Goal: Transaction & Acquisition: Register for event/course

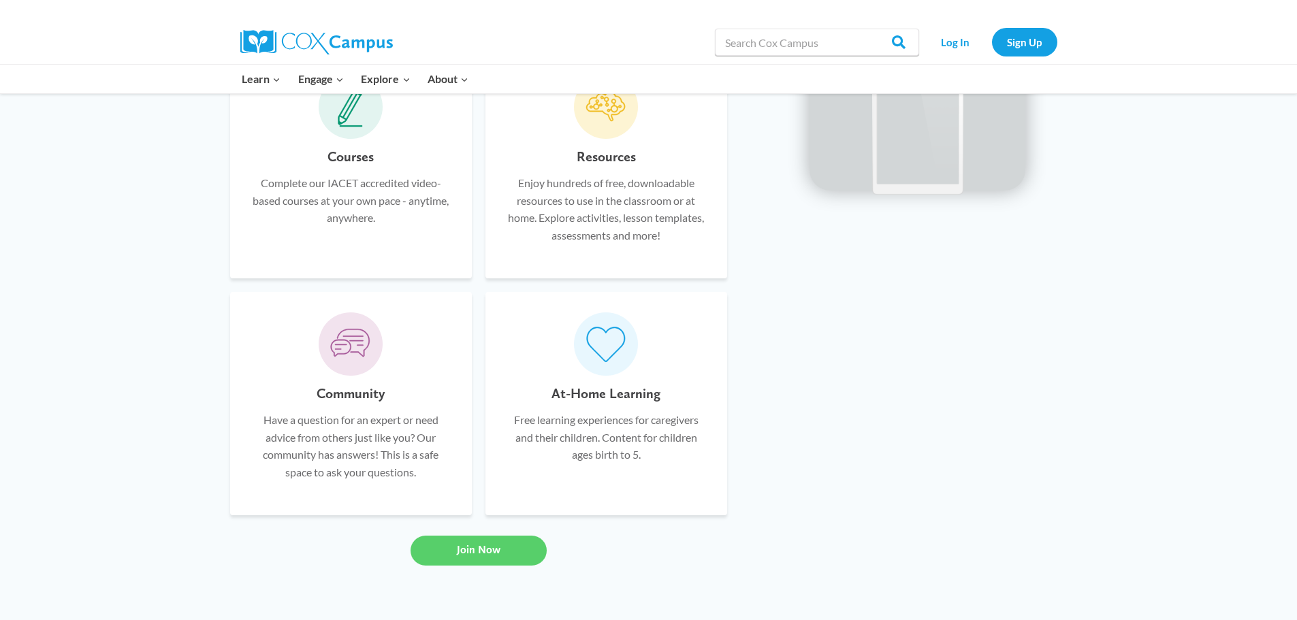
scroll to position [953, 0]
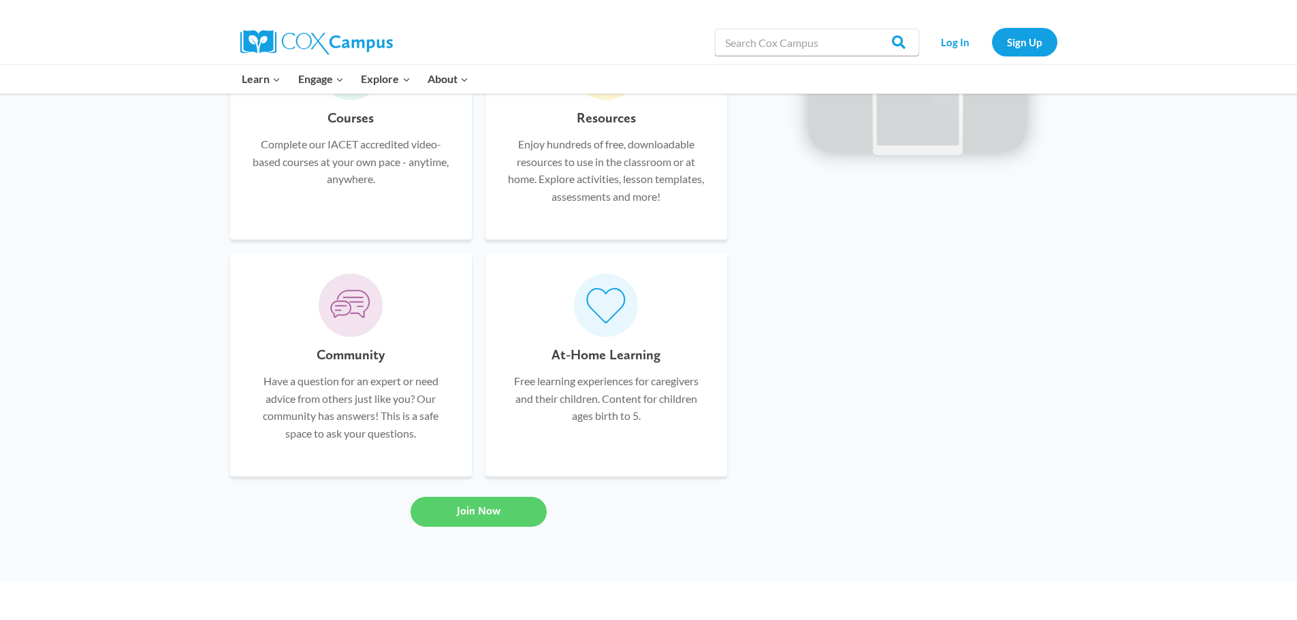
click at [637, 166] on p "Enjoy hundreds of free, downloadable resources to use in the classroom or at ho…" at bounding box center [606, 170] width 201 height 69
click at [614, 120] on h6 "Resources" at bounding box center [606, 118] width 59 height 22
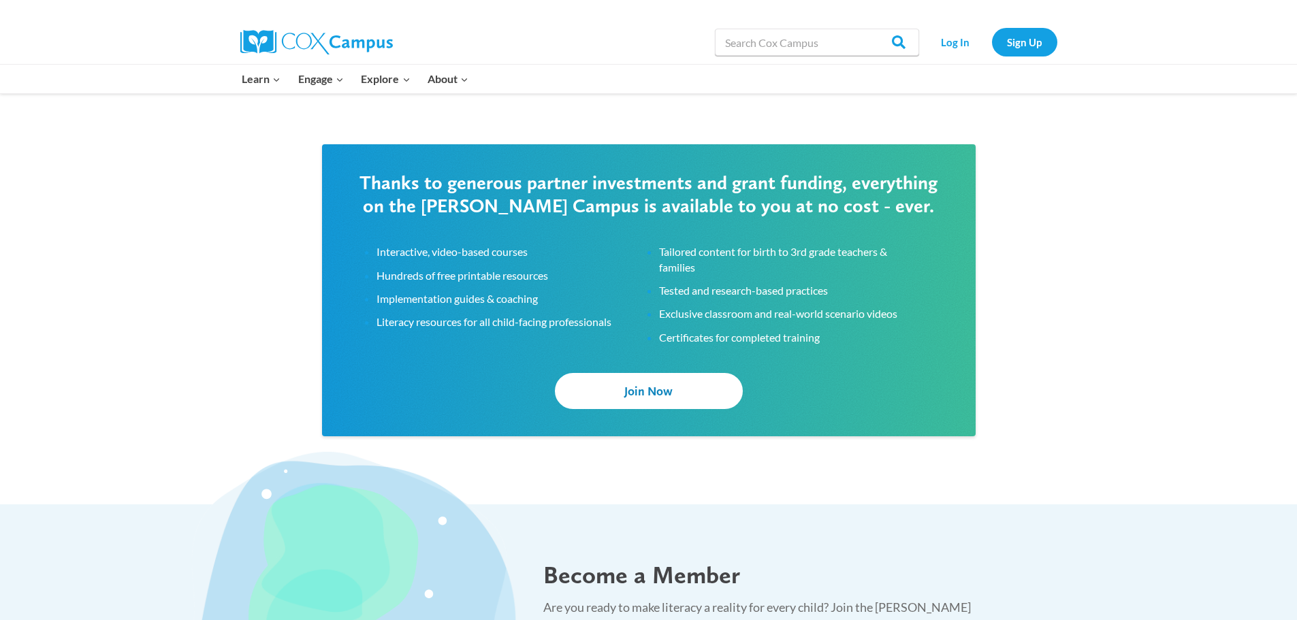
scroll to position [2111, 0]
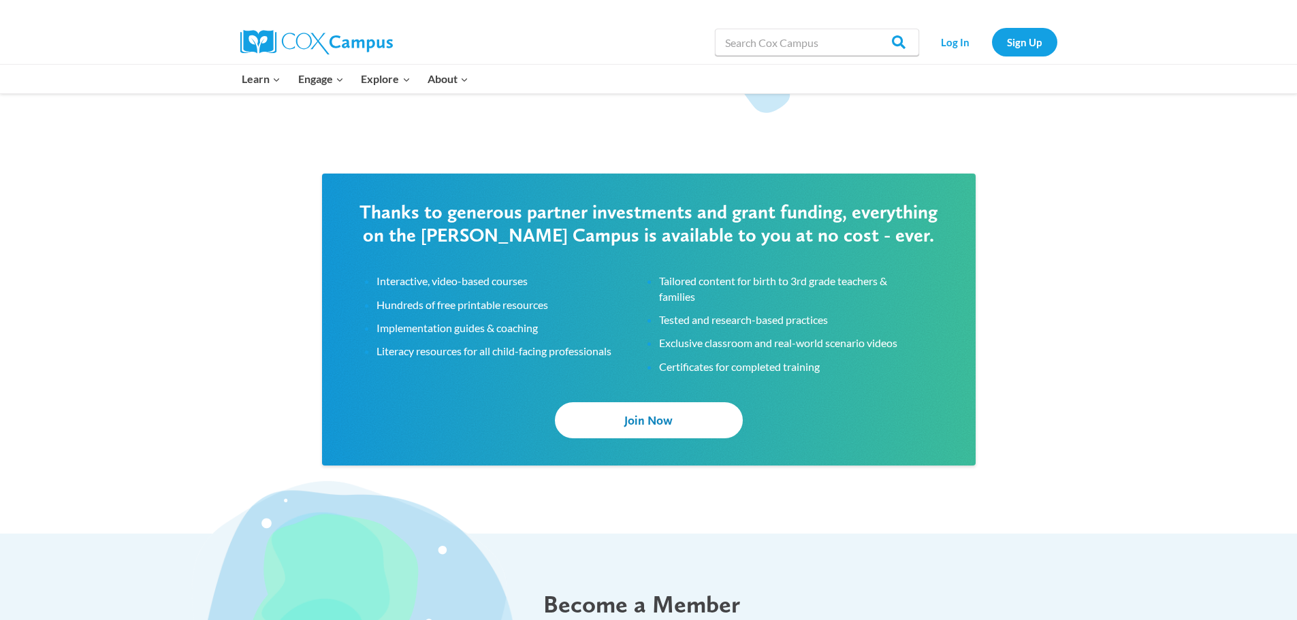
click at [662, 424] on span "Join Now" at bounding box center [648, 420] width 48 height 14
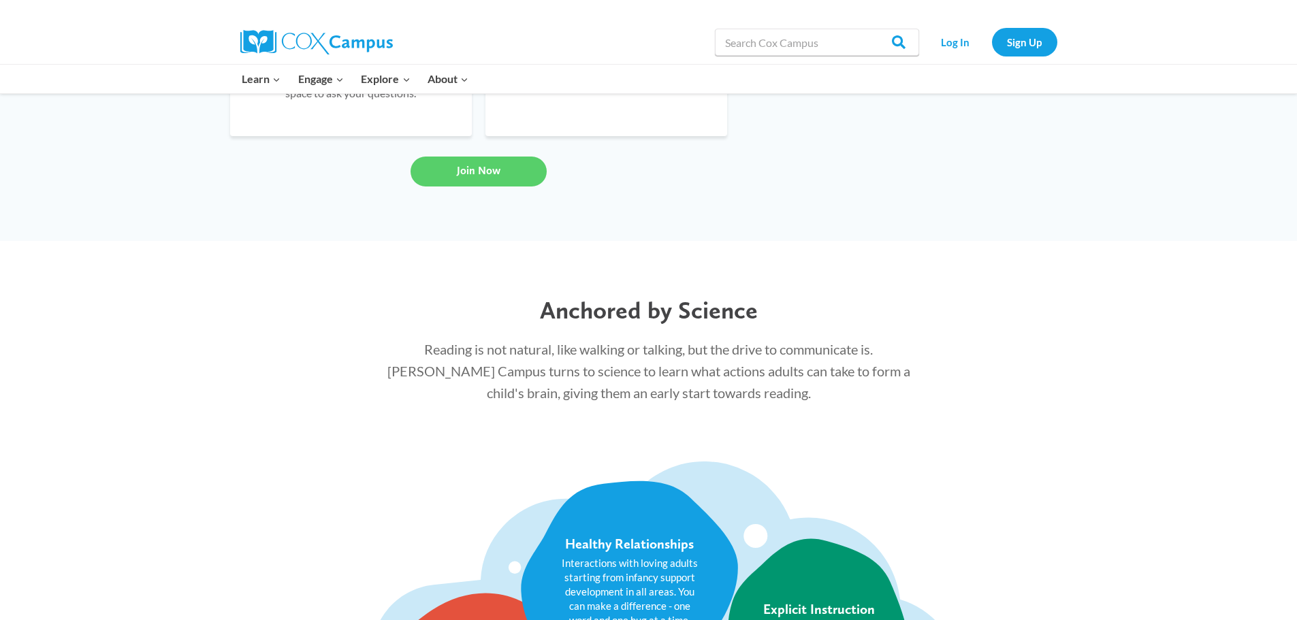
scroll to position [1022, 0]
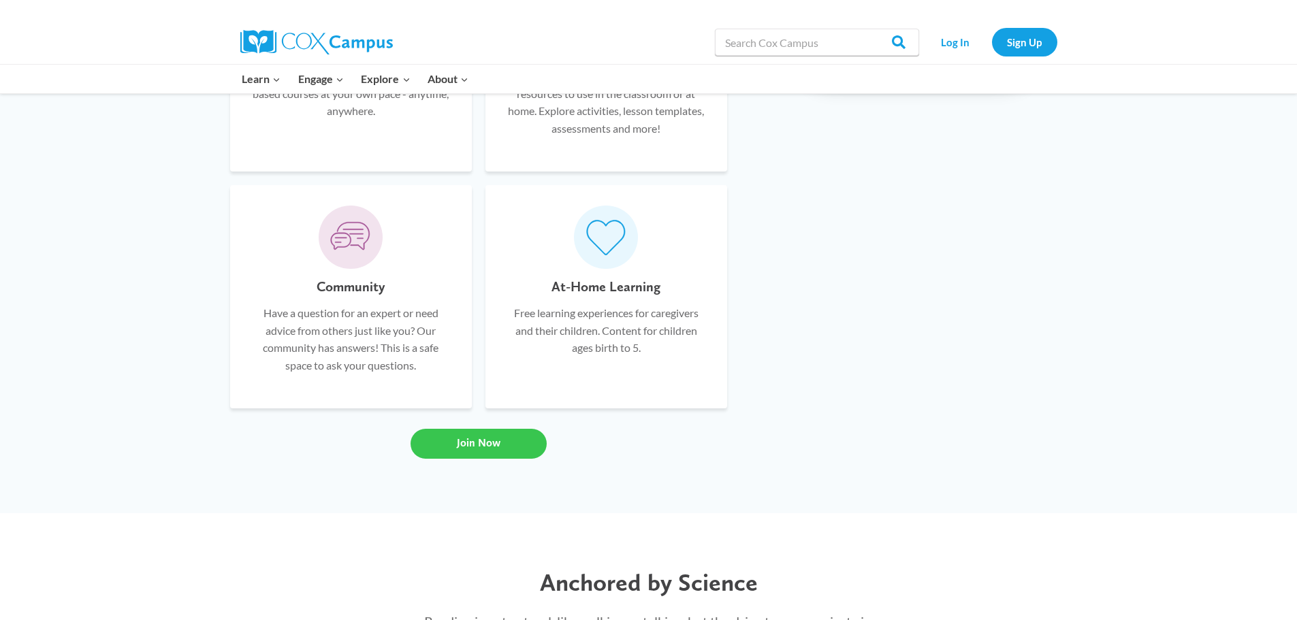
click at [498, 442] on span "Join Now" at bounding box center [479, 443] width 44 height 13
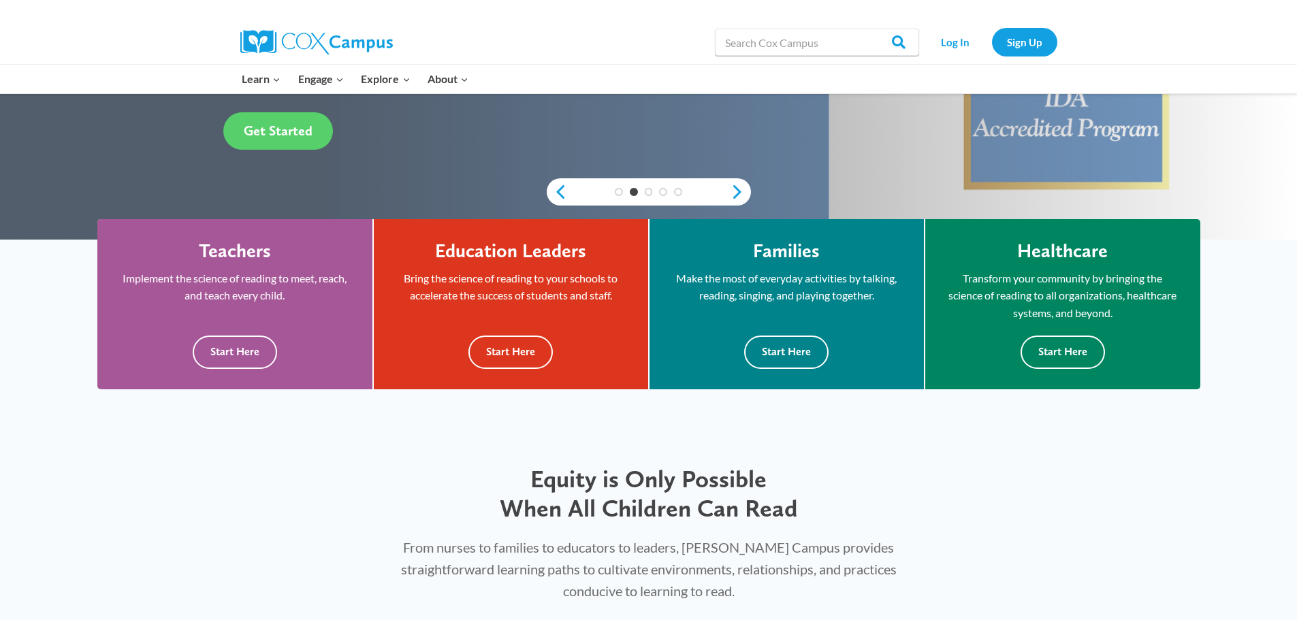
scroll to position [272, 0]
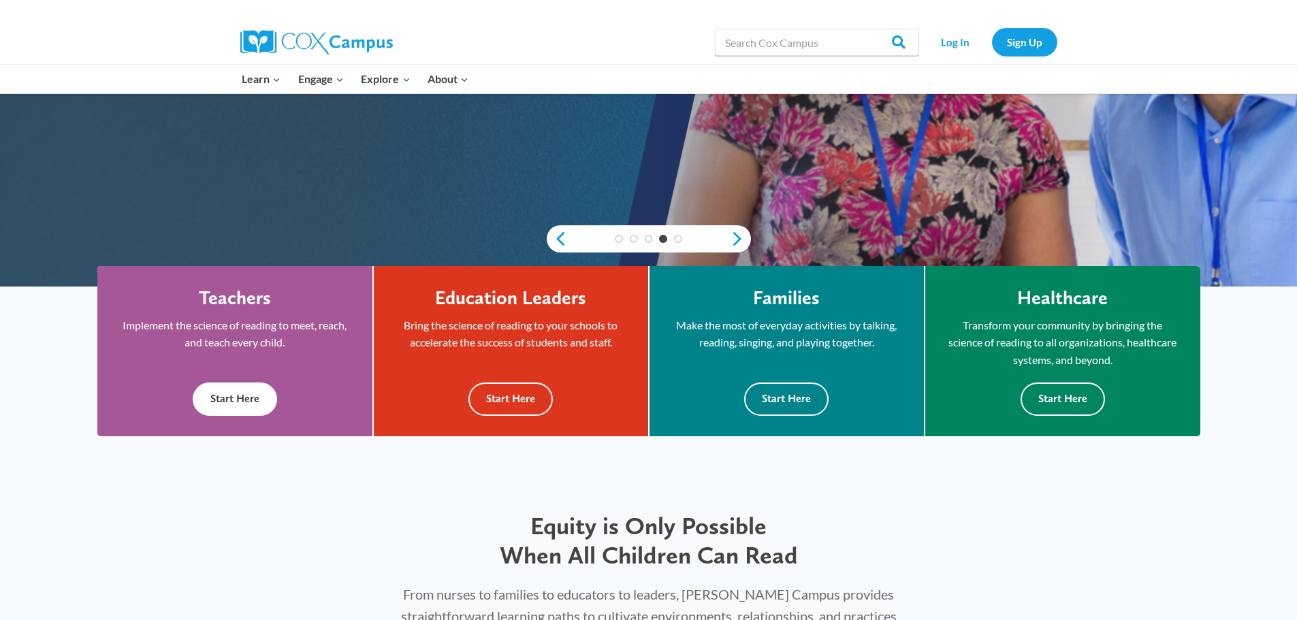
click at [252, 394] on button "Start Here" at bounding box center [235, 399] width 84 height 33
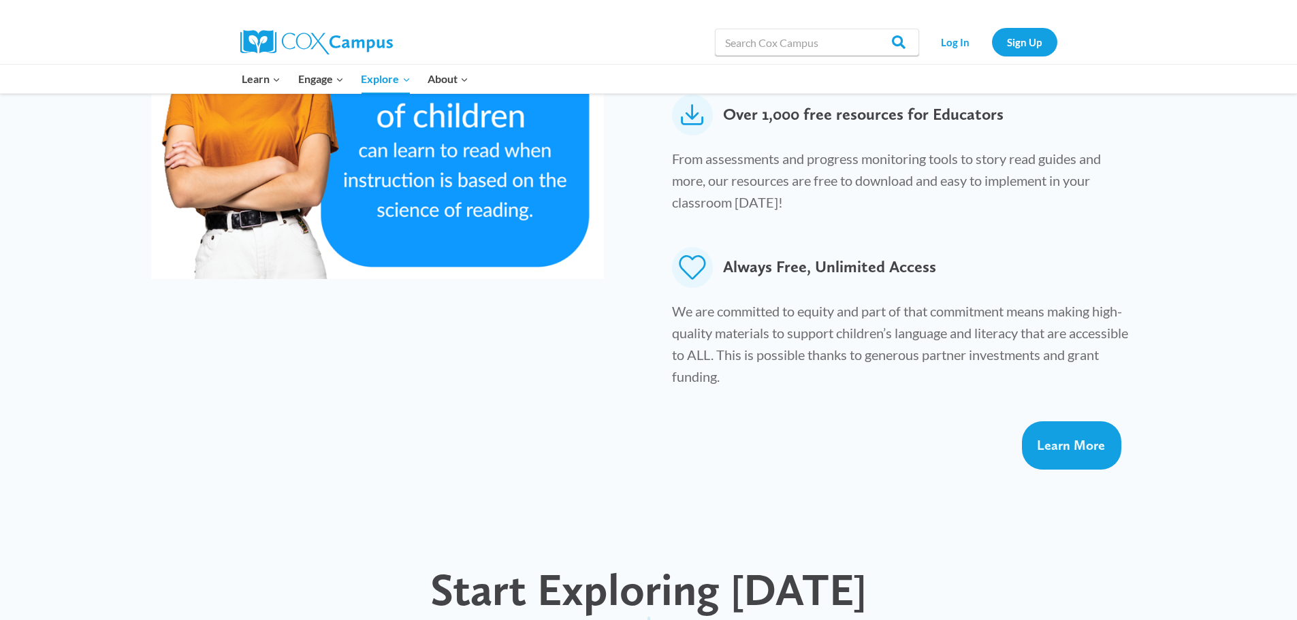
scroll to position [817, 0]
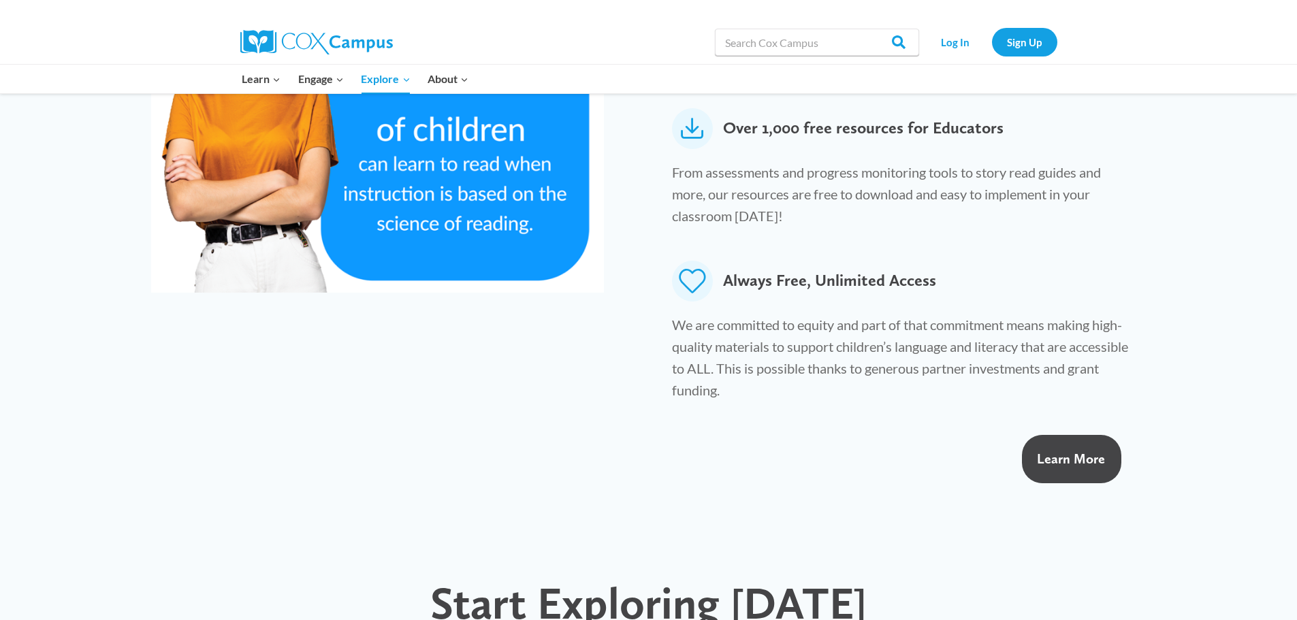
click at [1094, 451] on span "Learn More" at bounding box center [1071, 459] width 68 height 16
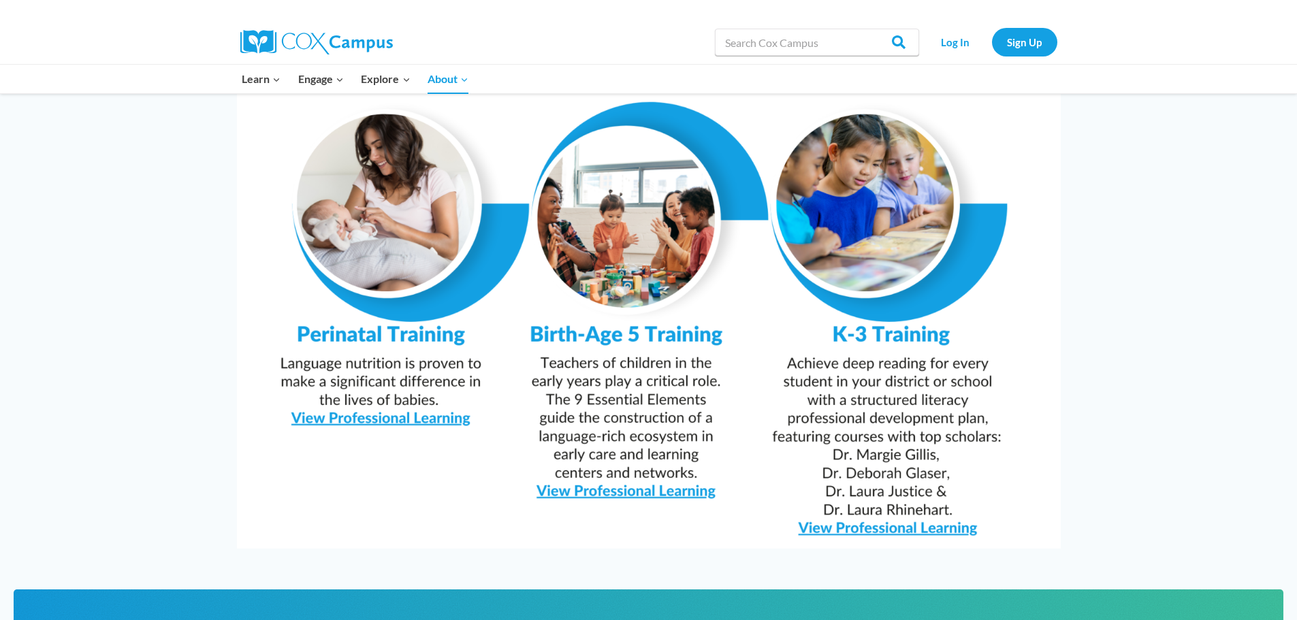
scroll to position [1294, 0]
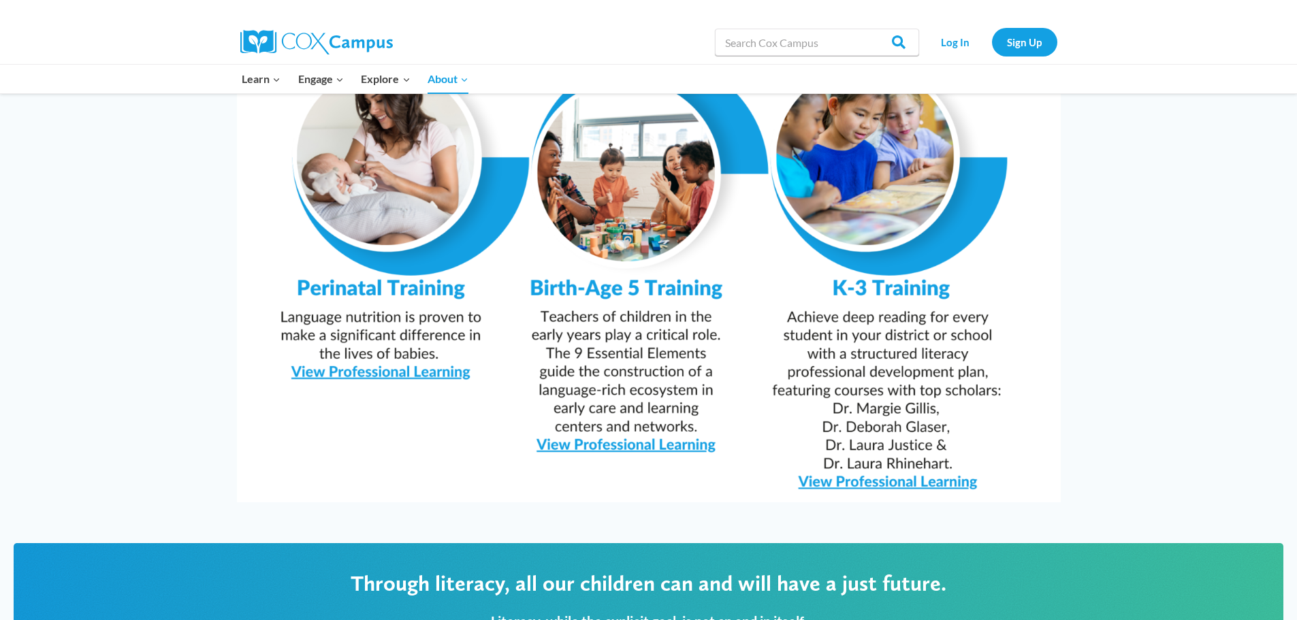
click at [917, 446] on img at bounding box center [649, 211] width 824 height 582
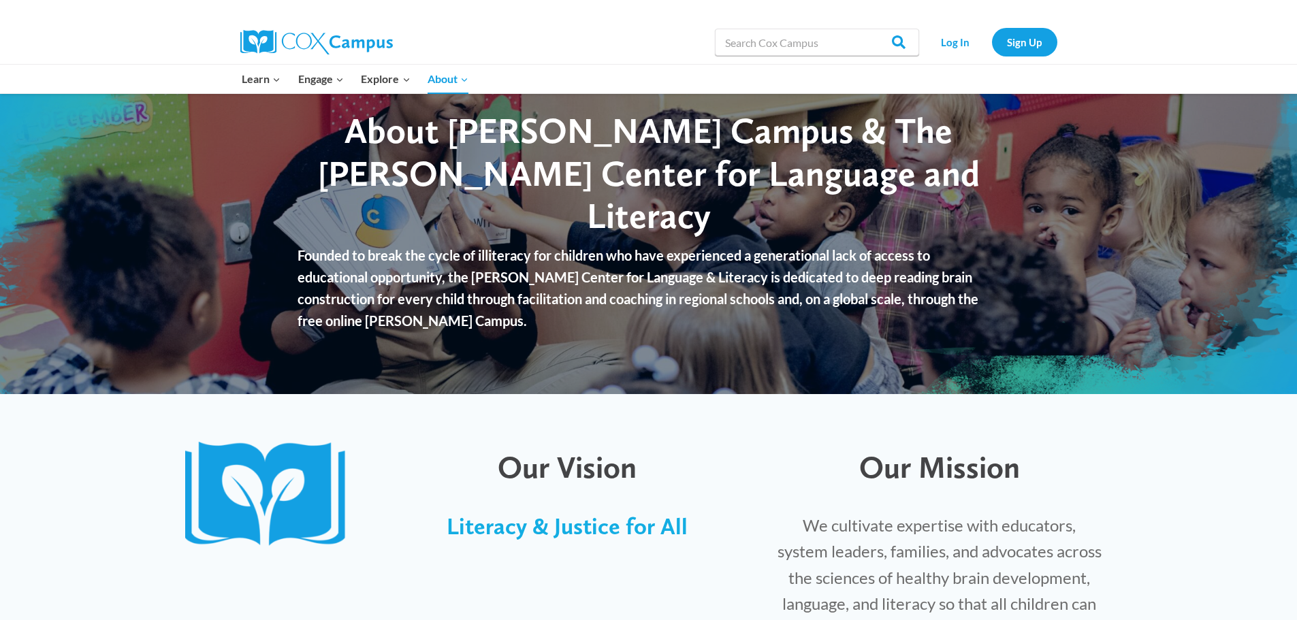
scroll to position [0, 0]
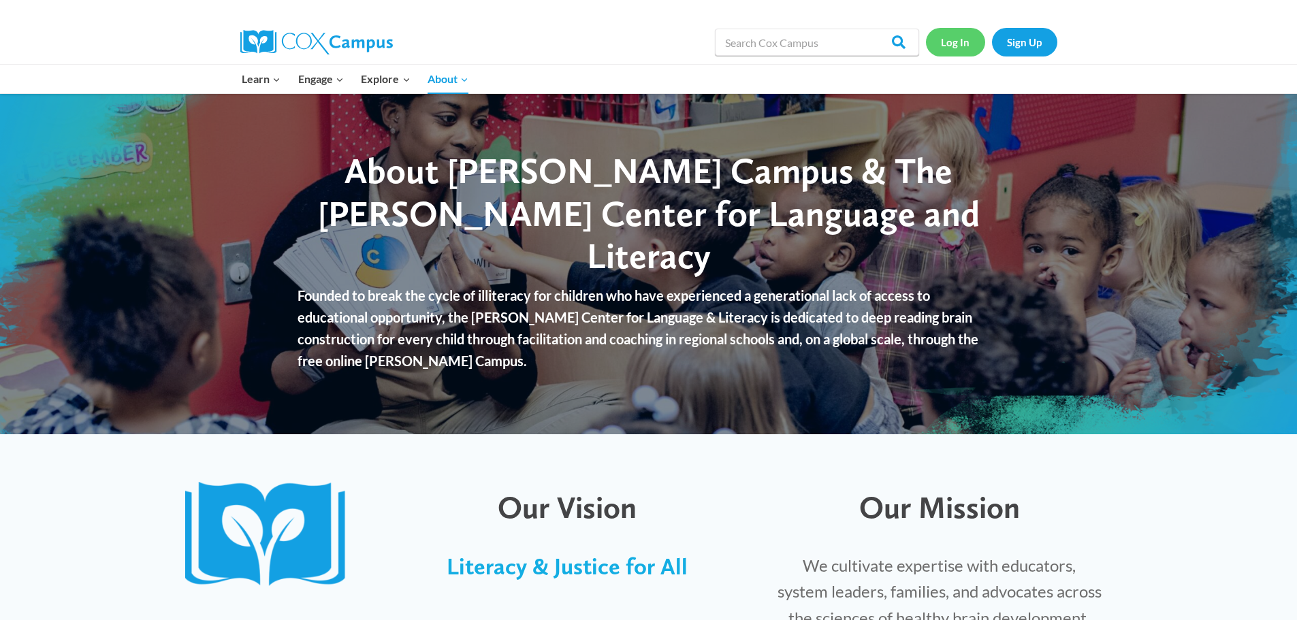
click at [960, 45] on link "Log In" at bounding box center [955, 42] width 59 height 28
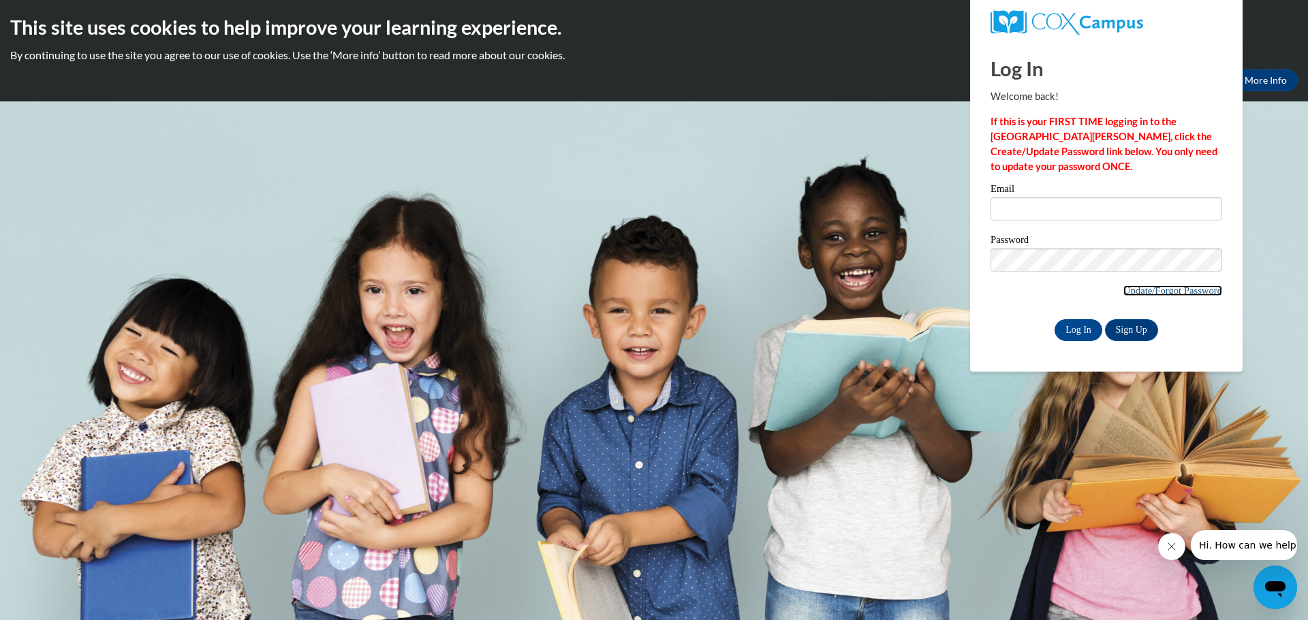
click at [1151, 291] on link "Update/Forgot Password" at bounding box center [1172, 290] width 99 height 11
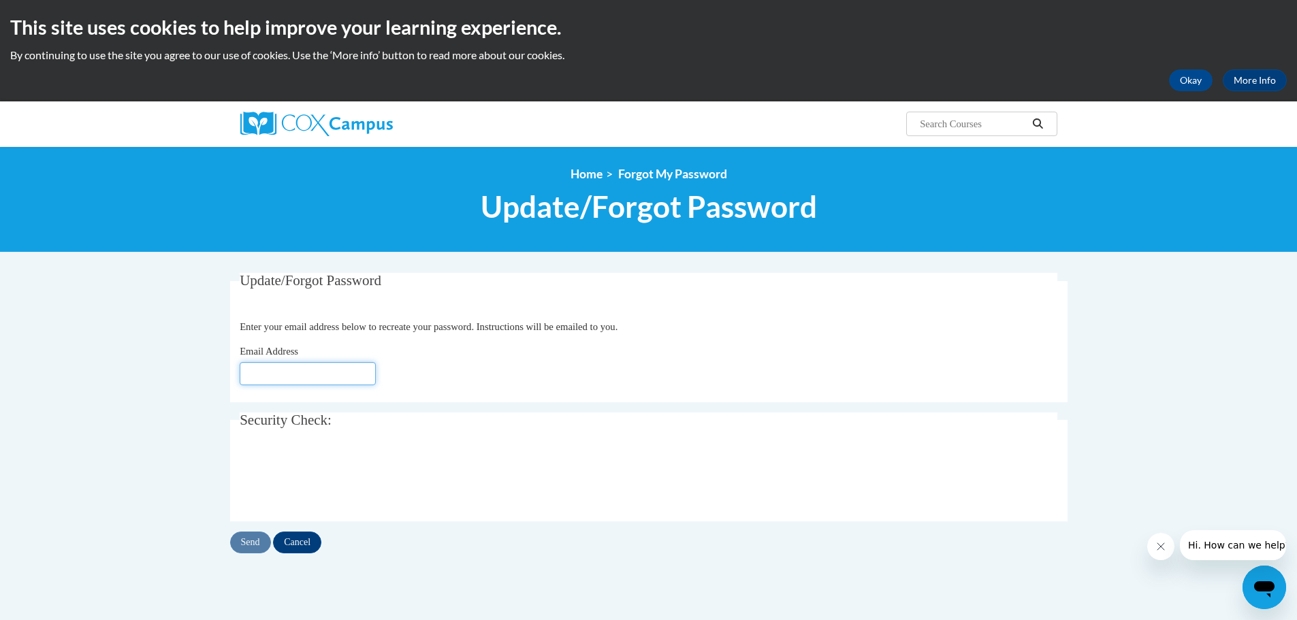
click at [292, 374] on input "Email Address" at bounding box center [308, 373] width 136 height 23
type input "[EMAIL_ADDRESS][DOMAIN_NAME]"
click at [254, 544] on input "Send" at bounding box center [250, 543] width 41 height 22
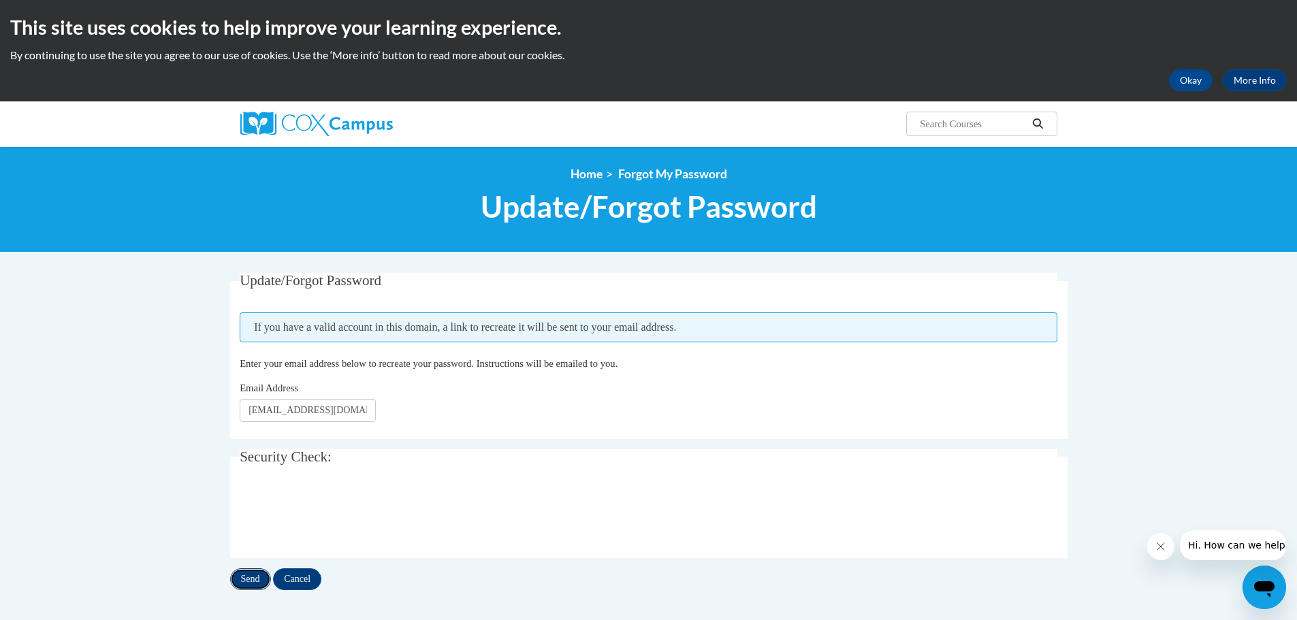
click at [259, 580] on input "Send" at bounding box center [250, 580] width 41 height 22
click at [1195, 81] on button "Okay" at bounding box center [1191, 80] width 44 height 22
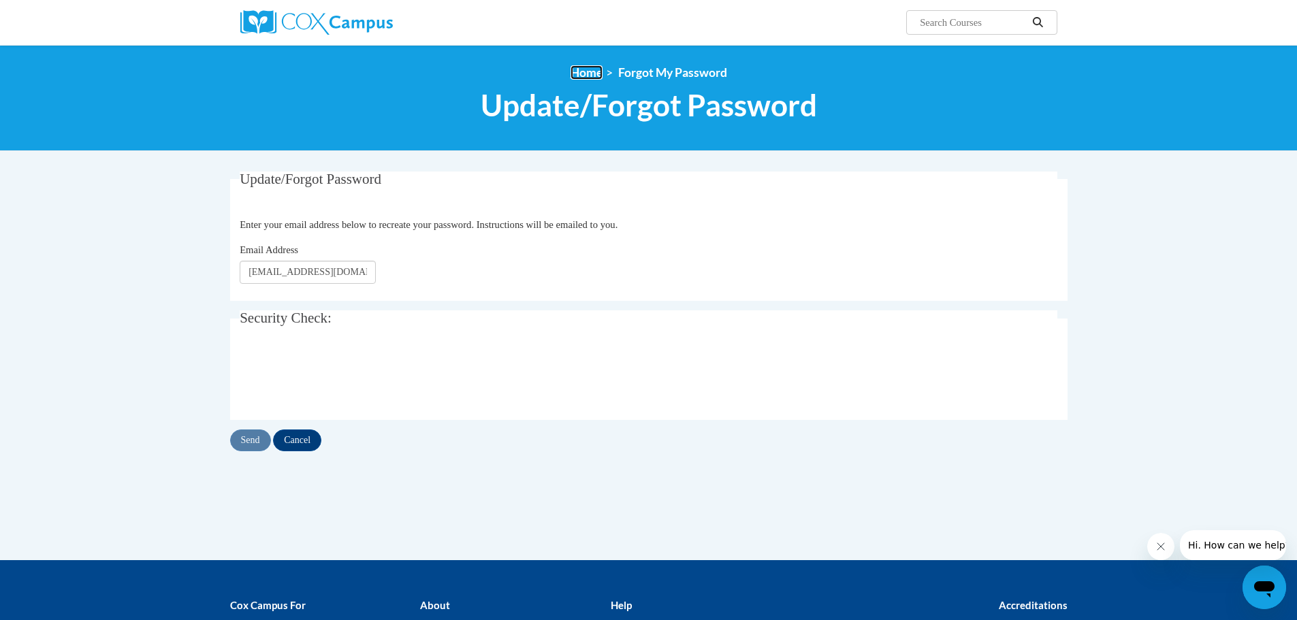
click at [591, 67] on link "Home" at bounding box center [587, 72] width 32 height 14
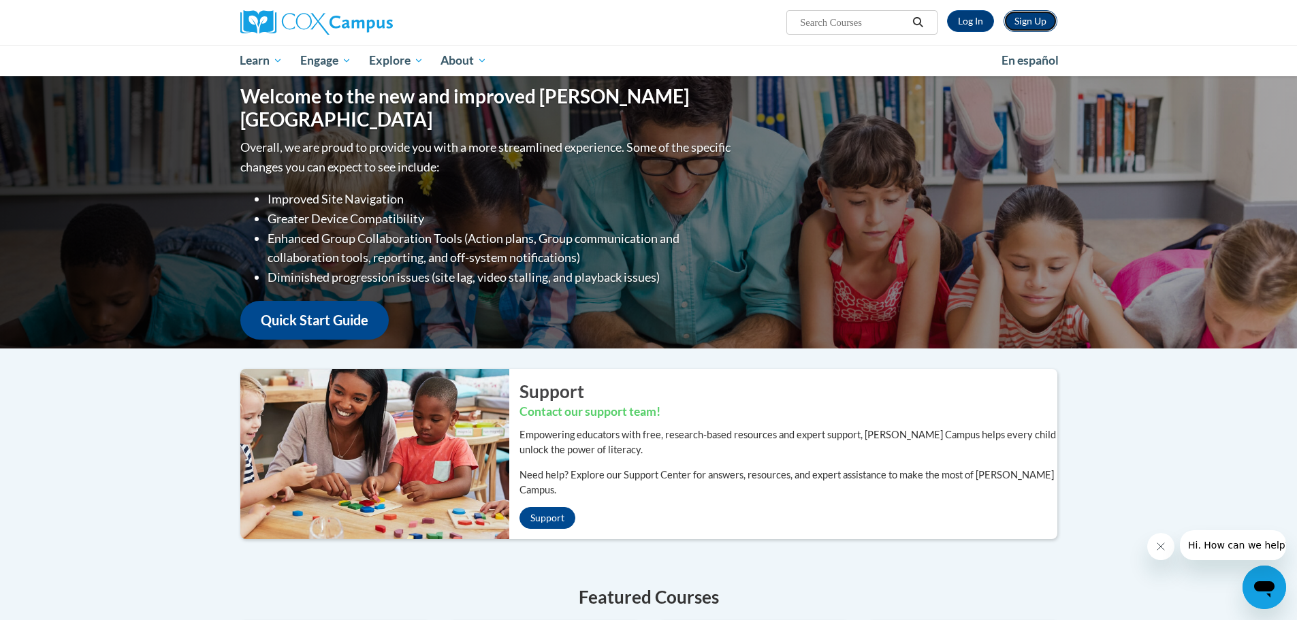
click at [1025, 22] on link "Sign Up" at bounding box center [1031, 21] width 54 height 22
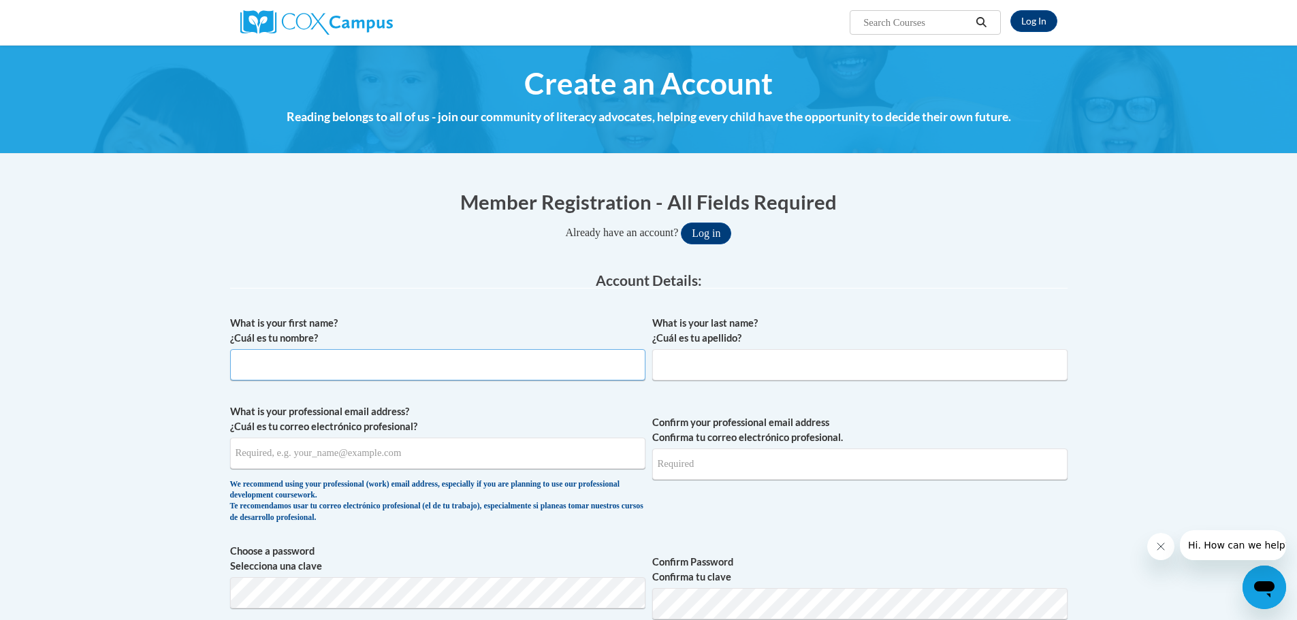
click at [434, 361] on input "What is your first name? ¿Cuál es tu nombre?" at bounding box center [437, 364] width 415 height 31
type input "Mari"
click at [679, 370] on input "What is your last name? ¿Cuál es tu apellido?" at bounding box center [859, 364] width 415 height 31
type input "Rigo"
click at [332, 444] on input "What is your professional email address? ¿Cuál es tu correo electrónico profesi…" at bounding box center [437, 453] width 415 height 31
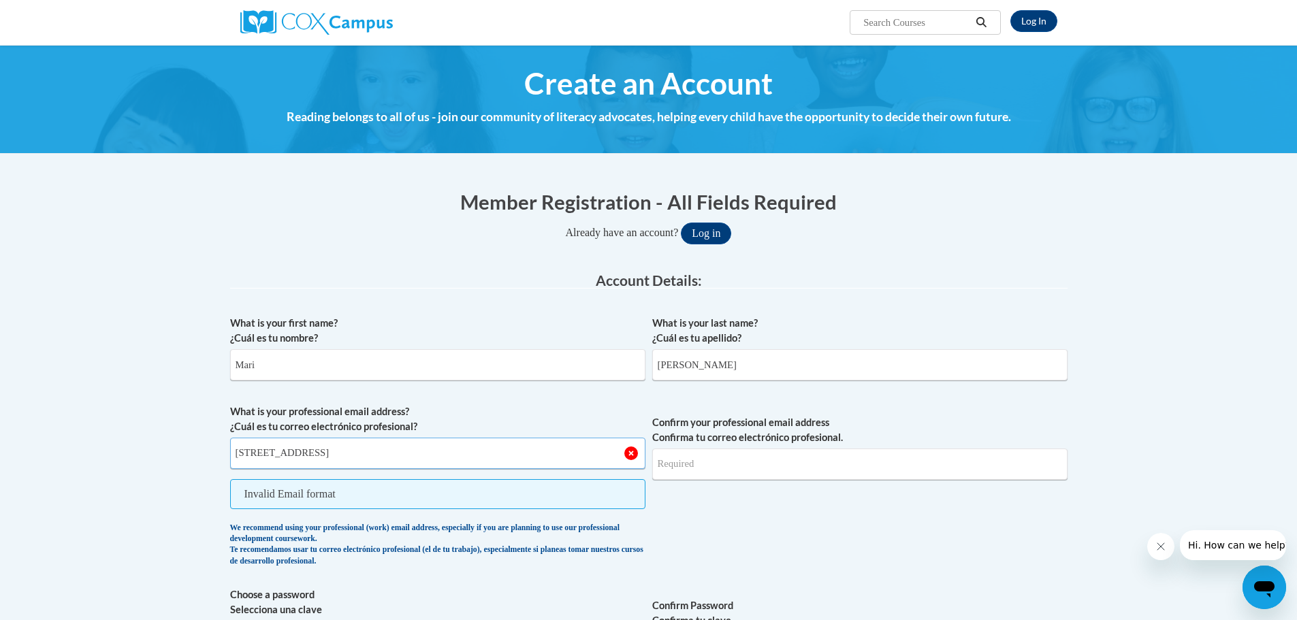
type input "24 Chatham Street Worcester MA"
drag, startPoint x: 398, startPoint y: 455, endPoint x: 226, endPoint y: 450, distance: 172.4
type input "[EMAIL_ADDRESS][DOMAIN_NAME]"
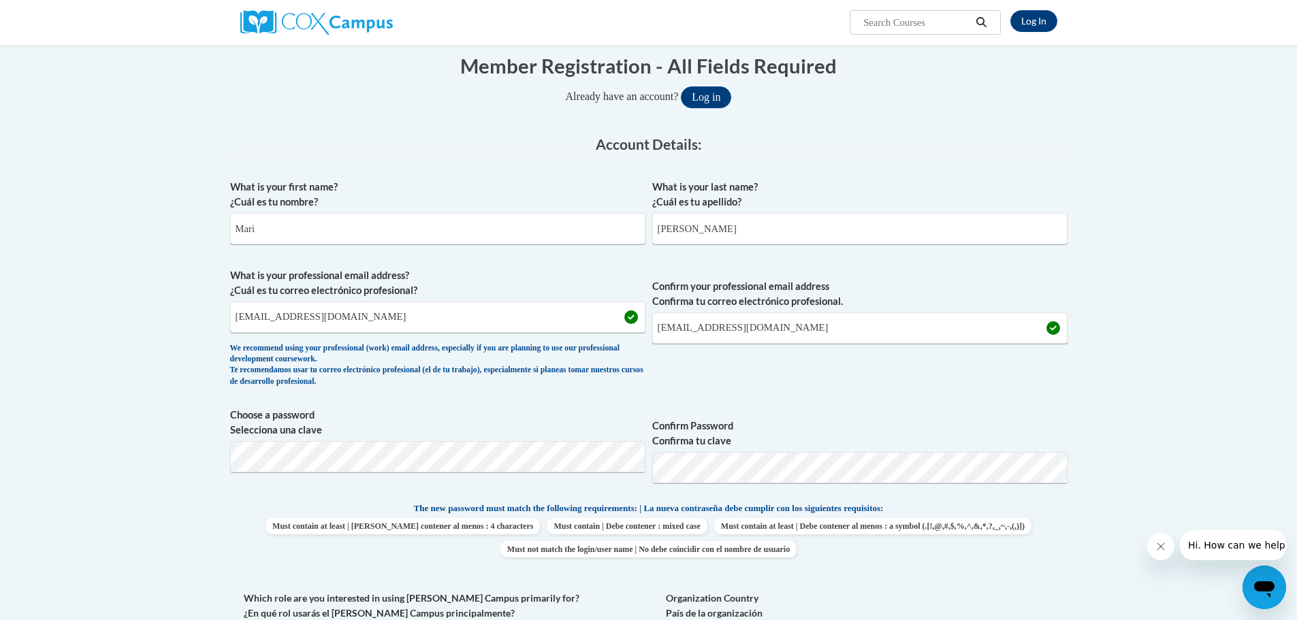
scroll to position [469, 0]
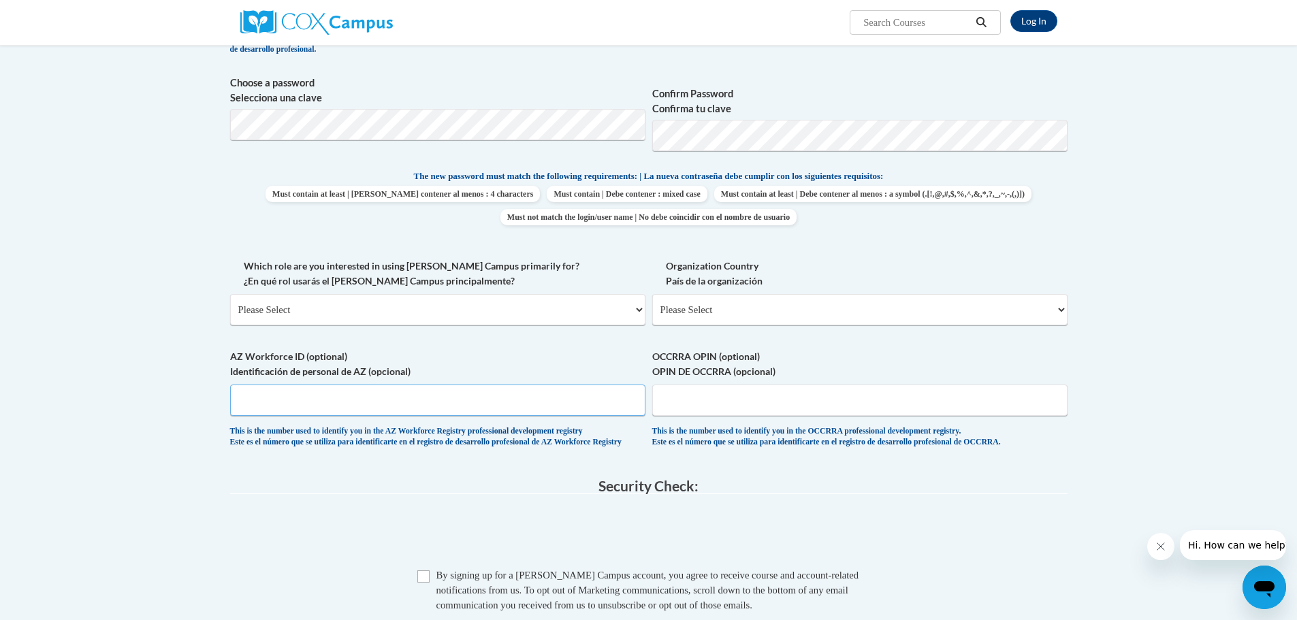
click at [396, 396] on input "AZ Workforce ID (optional) Identificación de personal de AZ (opcional)" at bounding box center [437, 400] width 415 height 31
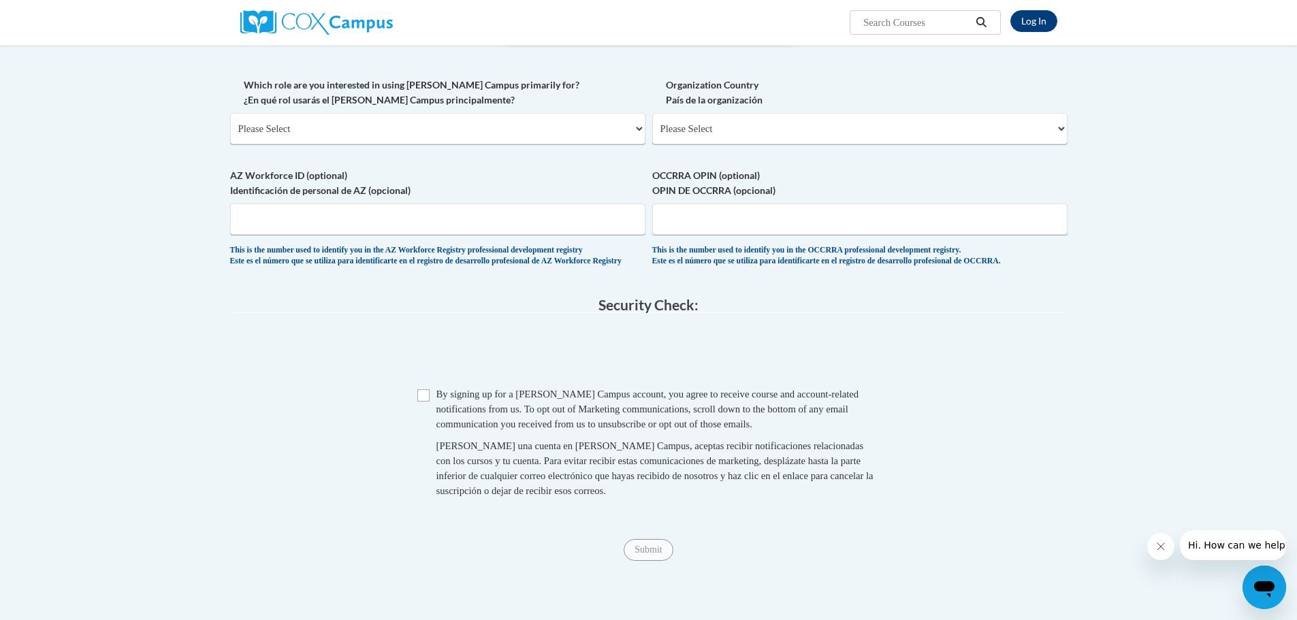
scroll to position [673, 0]
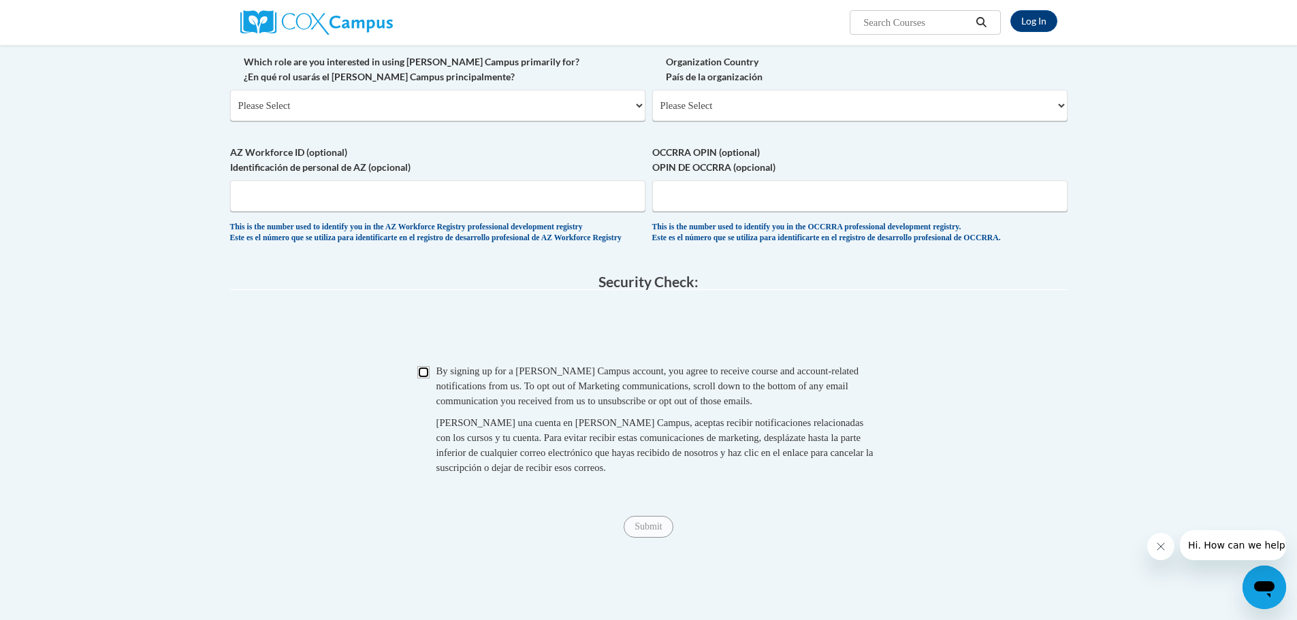
click at [419, 379] on input "Checkbox" at bounding box center [423, 372] width 12 height 12
checkbox input "true"
click at [650, 538] on input "Submit" at bounding box center [648, 527] width 49 height 22
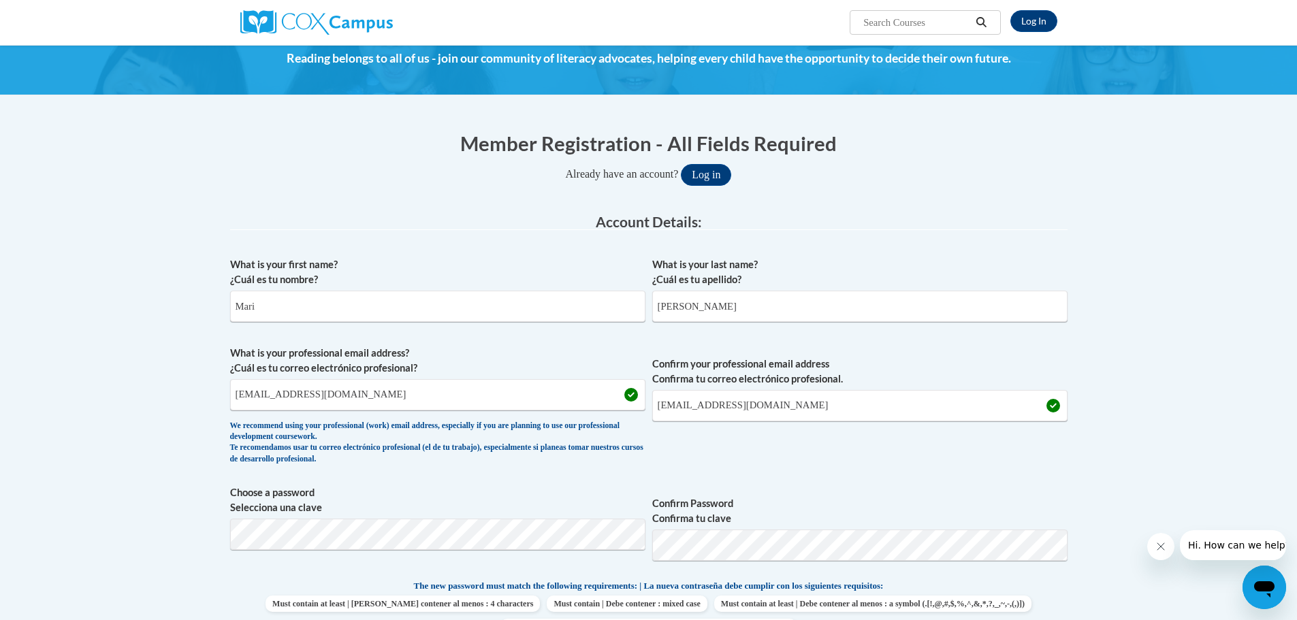
scroll to position [0, 0]
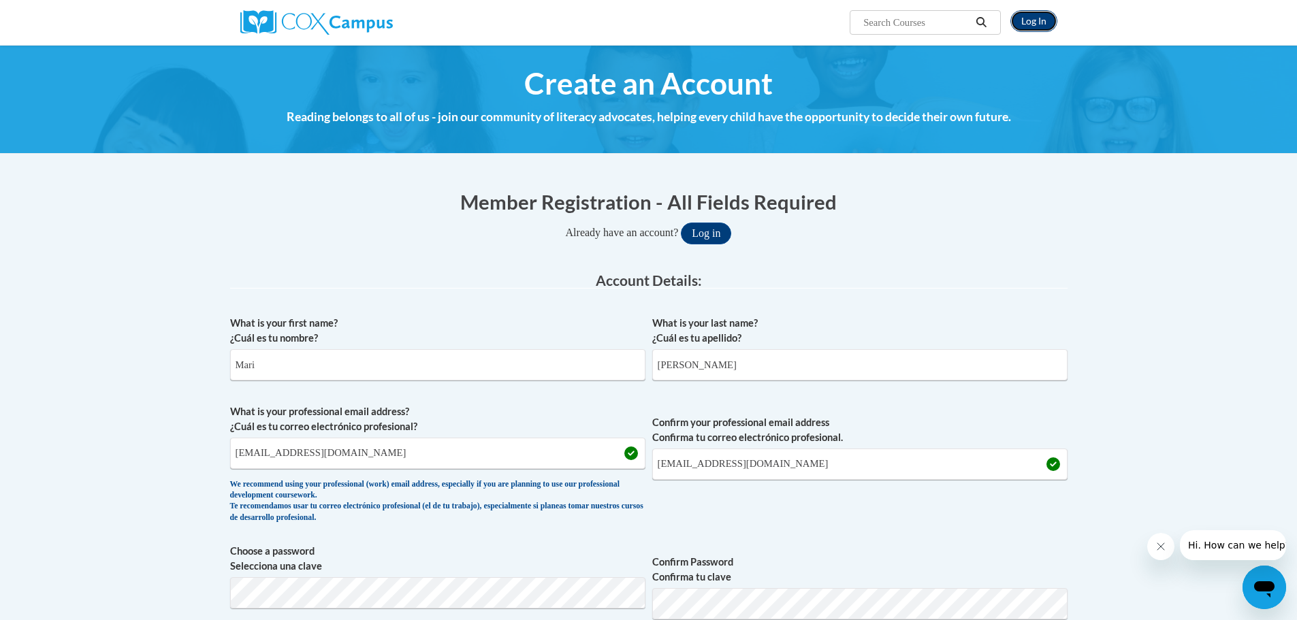
click at [1034, 24] on link "Log In" at bounding box center [1034, 21] width 47 height 22
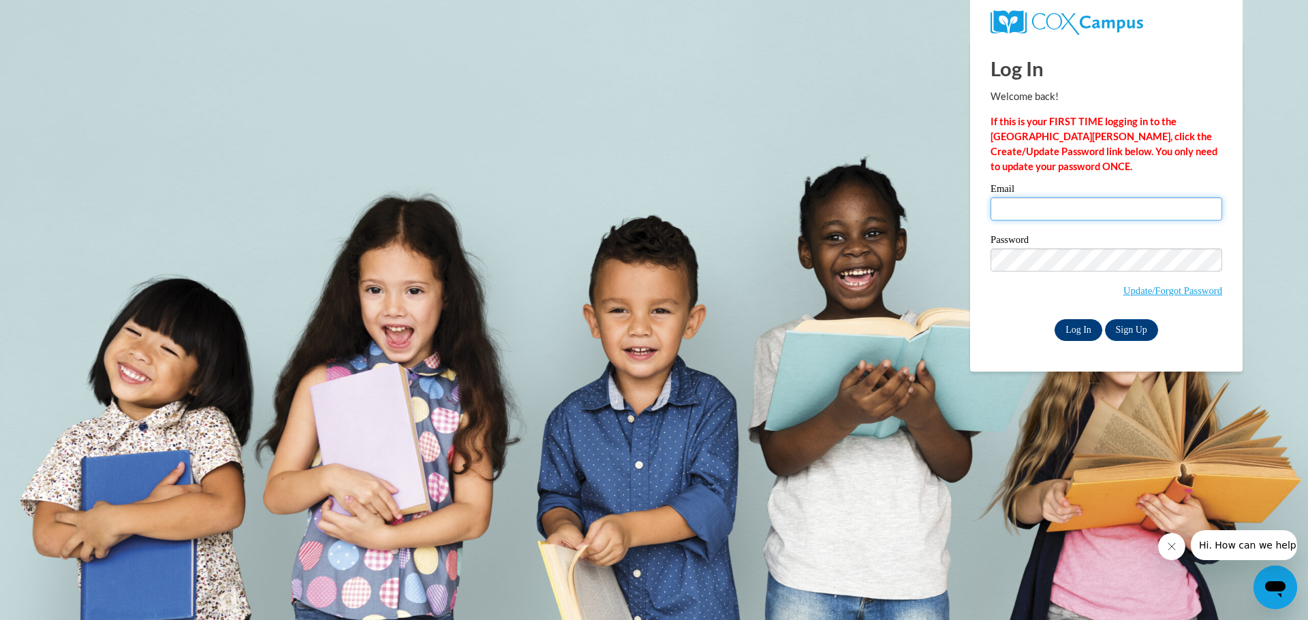
type input "mrmr2500@gmail.com"
click at [1088, 333] on input "Log In" at bounding box center [1078, 330] width 48 height 22
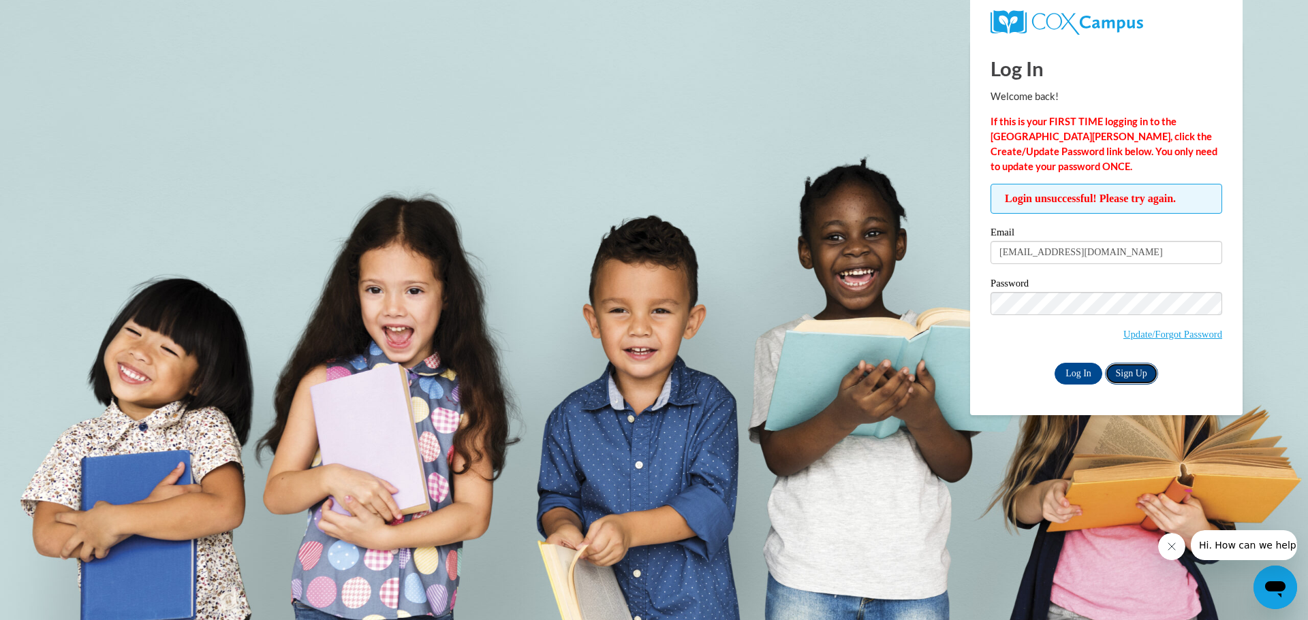
click at [1126, 377] on link "Sign Up" at bounding box center [1131, 374] width 53 height 22
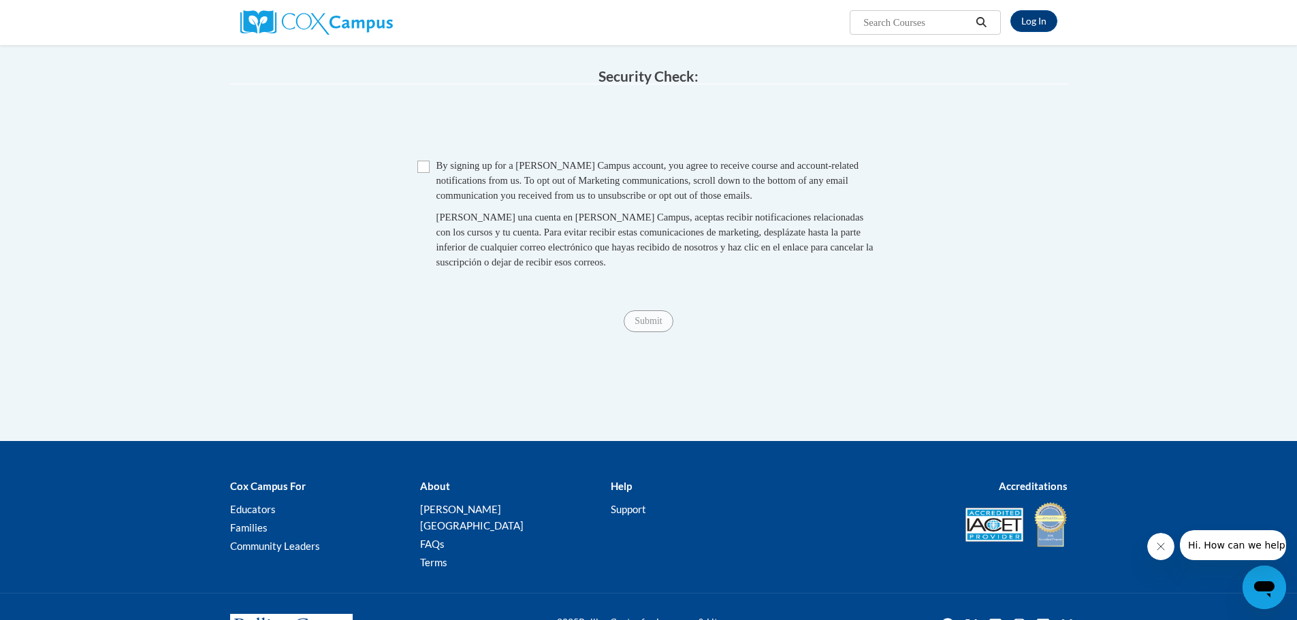
scroll to position [935, 0]
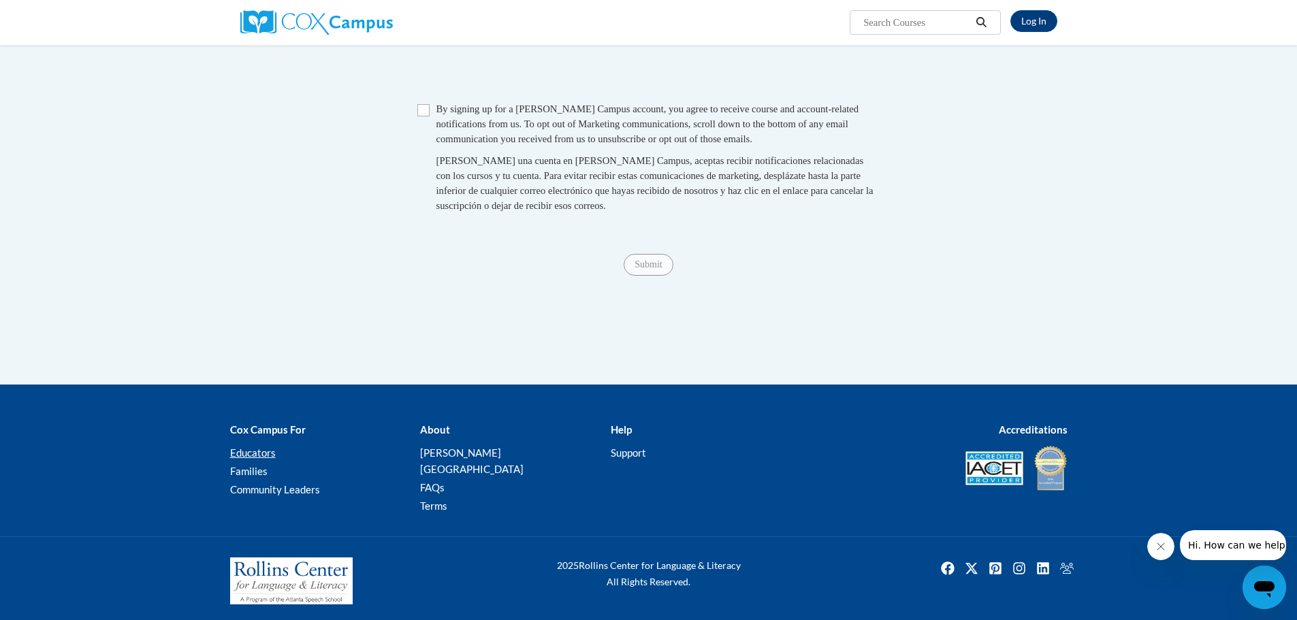
type input "mrmr2500@gmail.com"
click at [262, 459] on link "Educators" at bounding box center [253, 453] width 46 height 12
